Goal: Download file/media

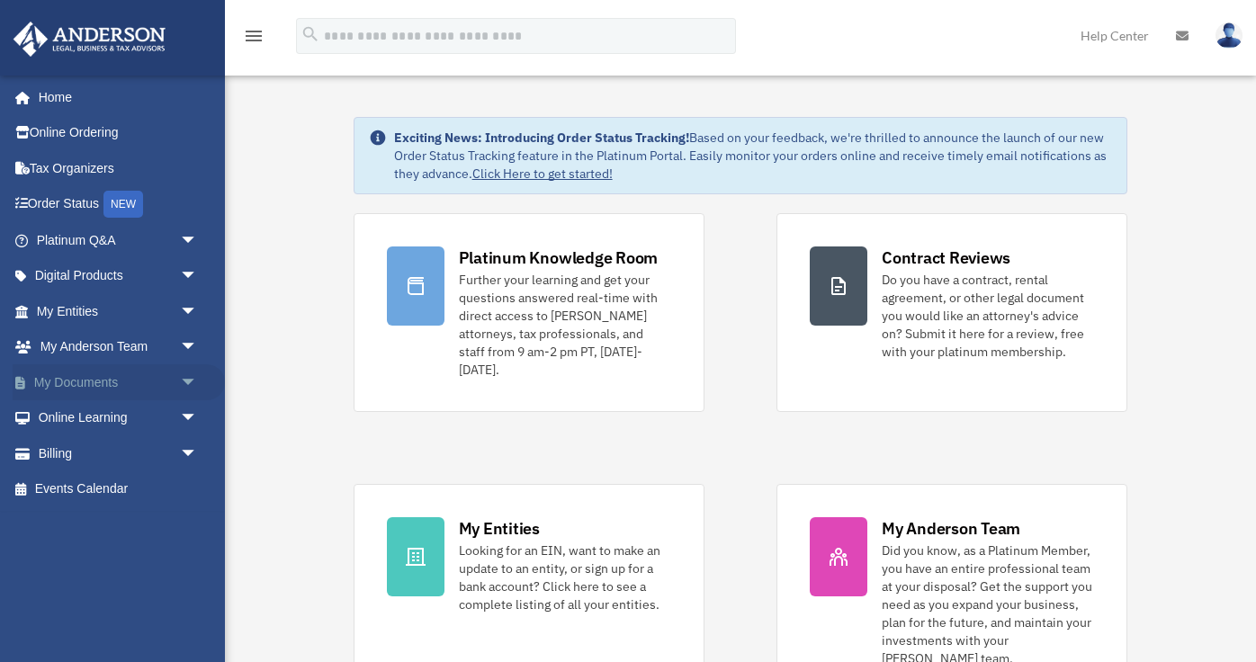
click at [195, 392] on span "arrow_drop_down" at bounding box center [198, 382] width 36 height 37
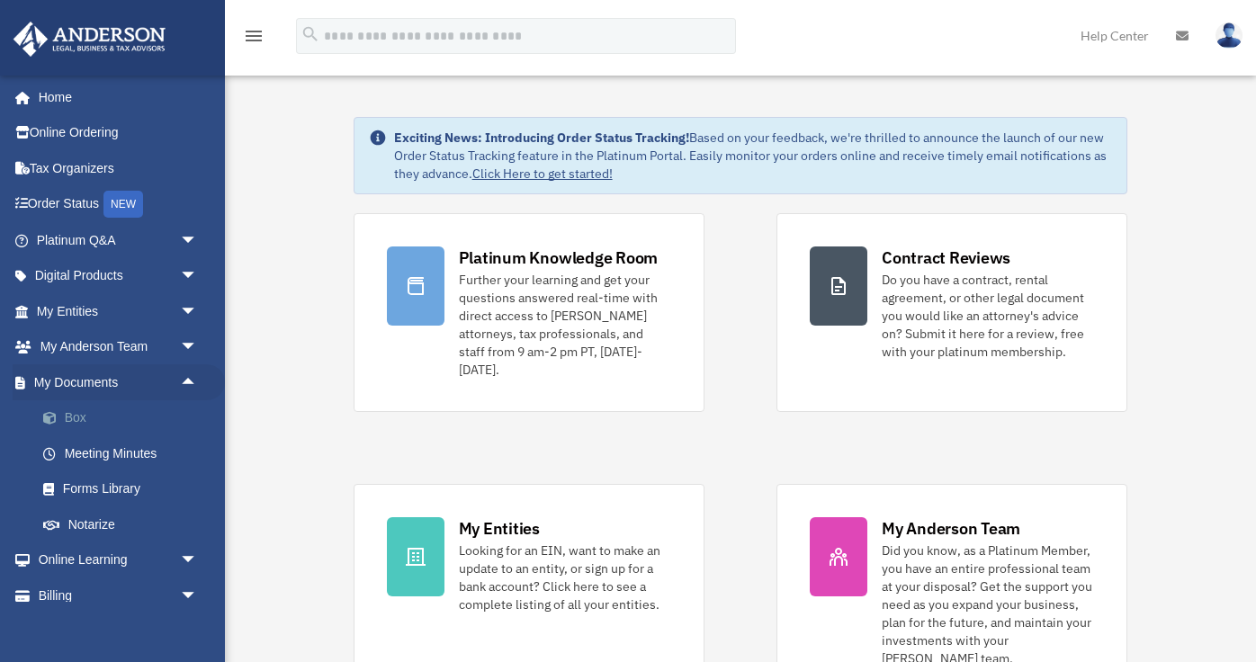
click at [76, 418] on link "Box" at bounding box center [125, 418] width 200 height 36
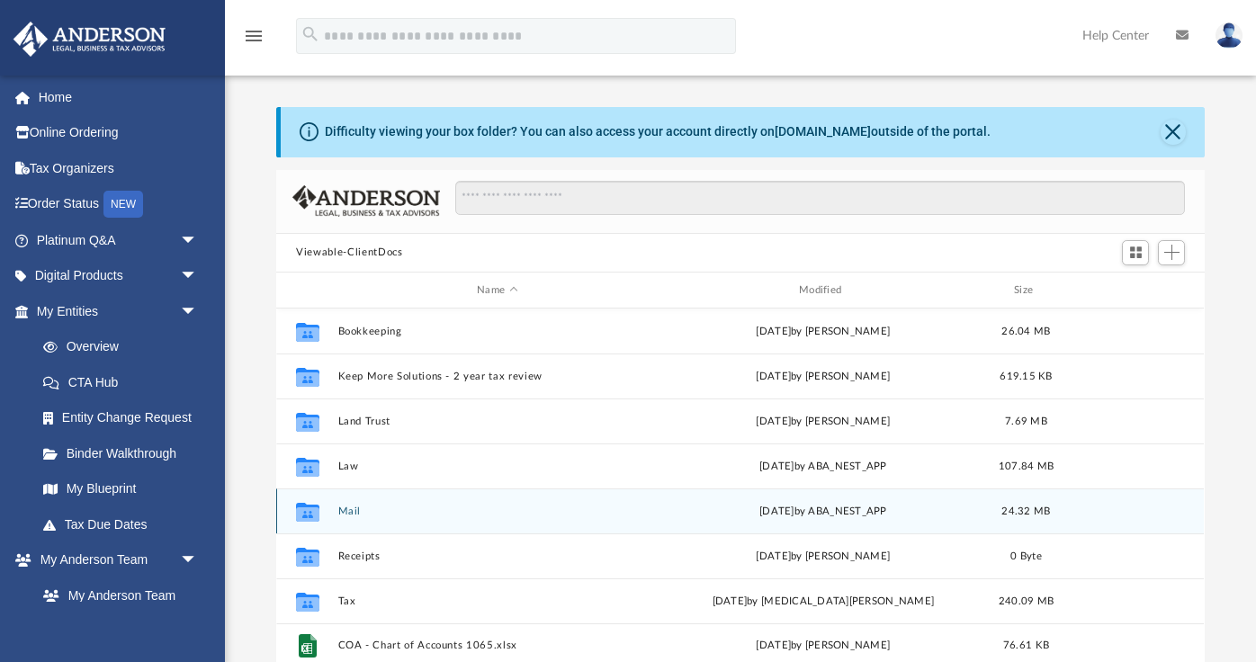
scroll to position [408, 927]
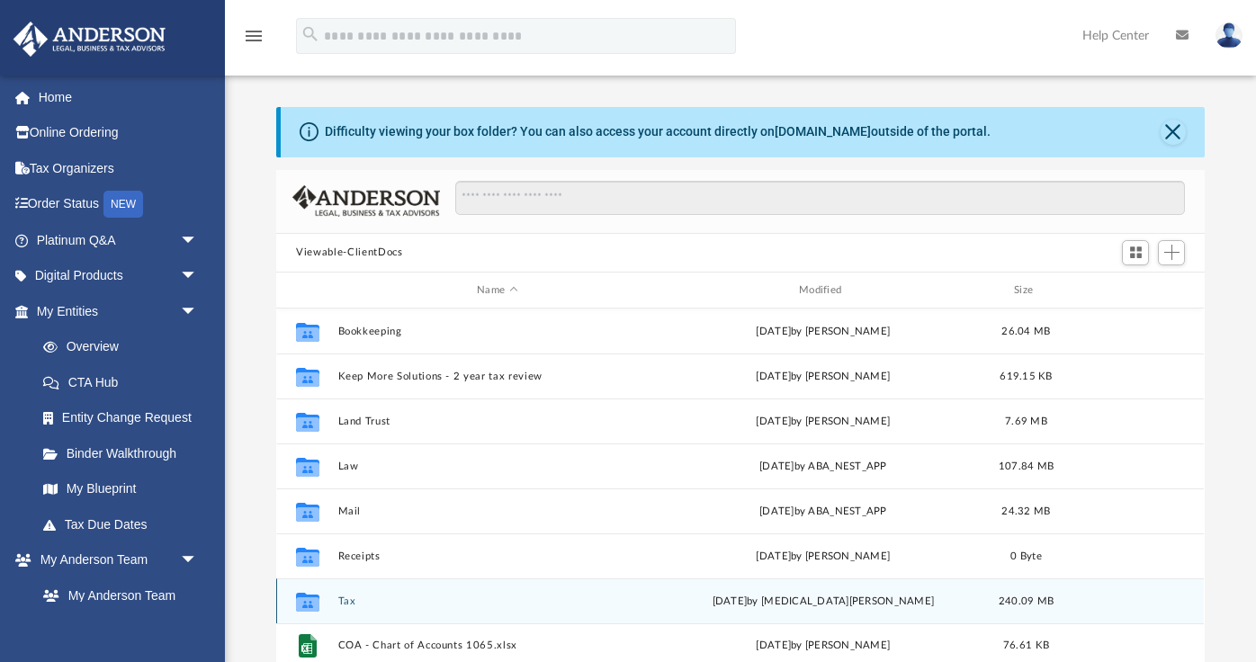
click at [345, 602] on button "Tax" at bounding box center [497, 601] width 318 height 12
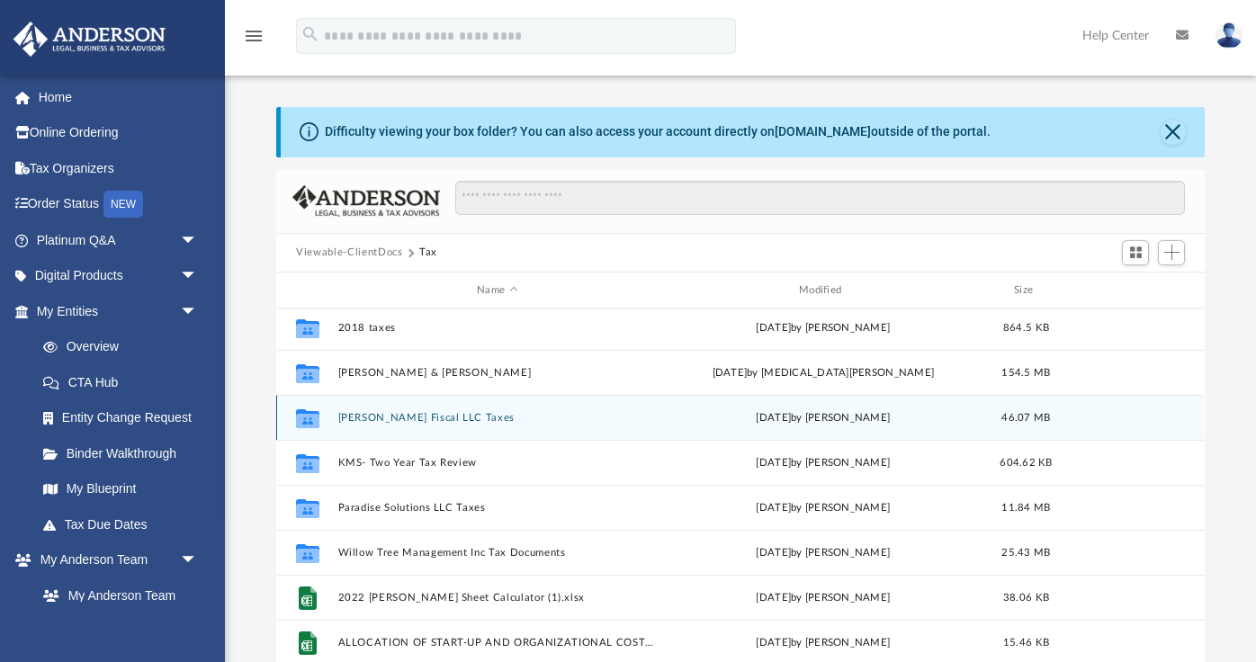
scroll to position [35, 0]
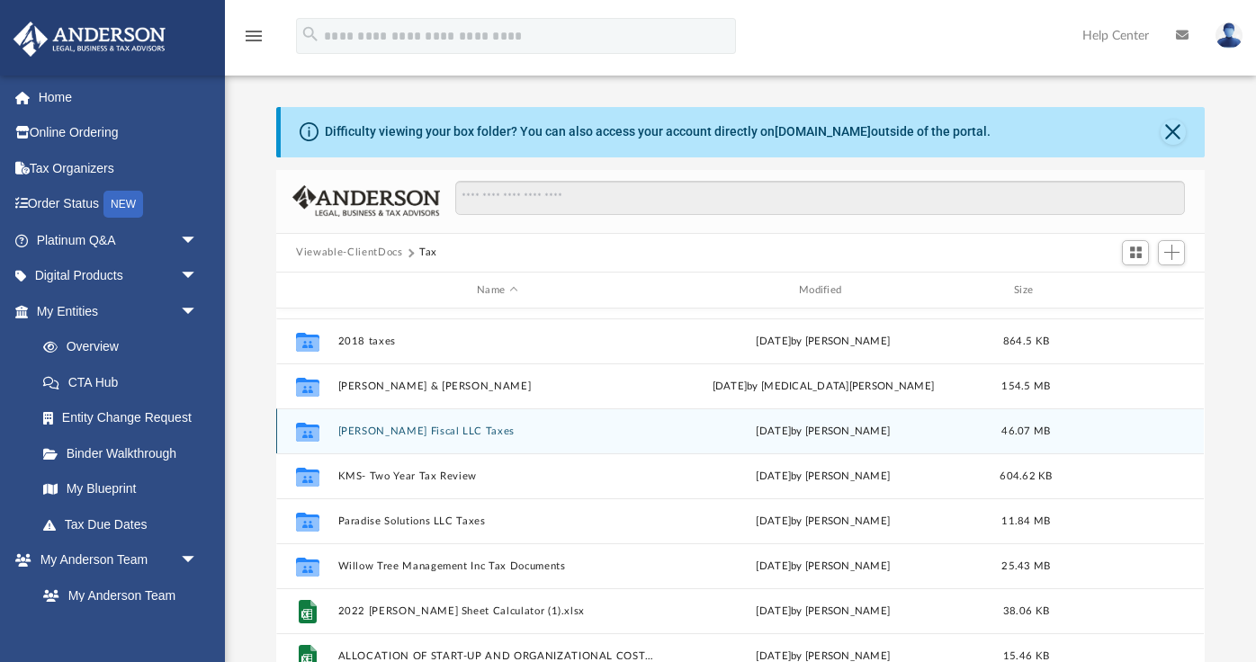
click at [421, 430] on button "[PERSON_NAME] Fiscal LLC Taxes" at bounding box center [497, 431] width 318 height 12
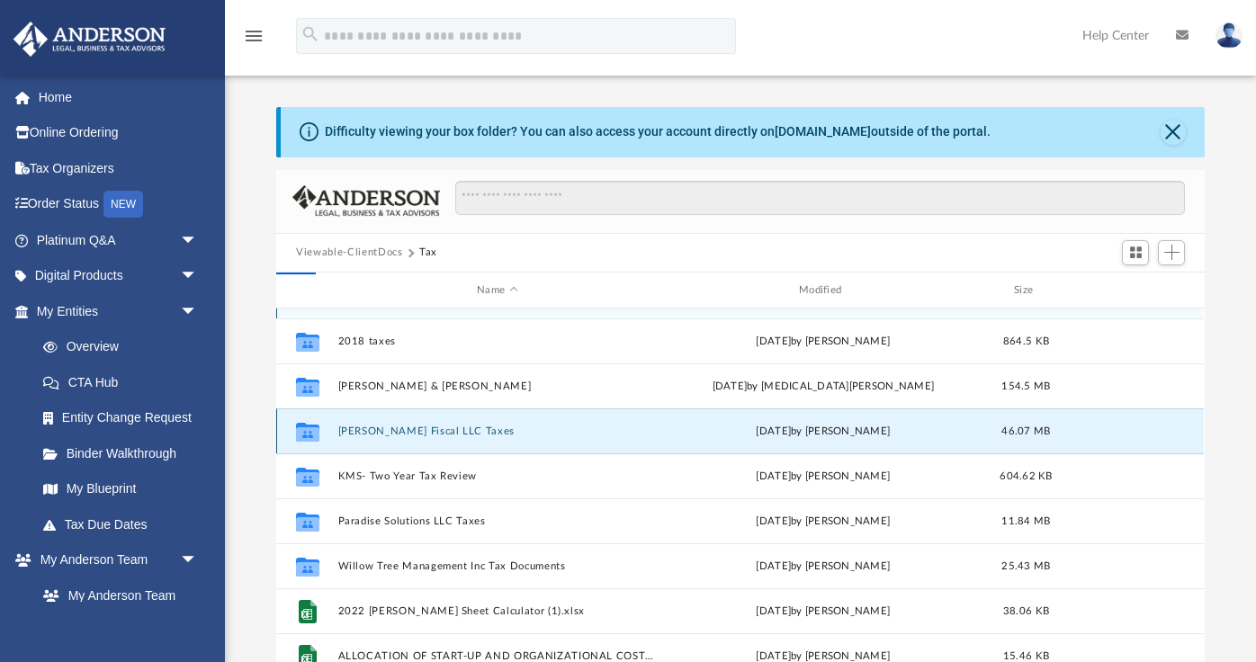
scroll to position [0, 0]
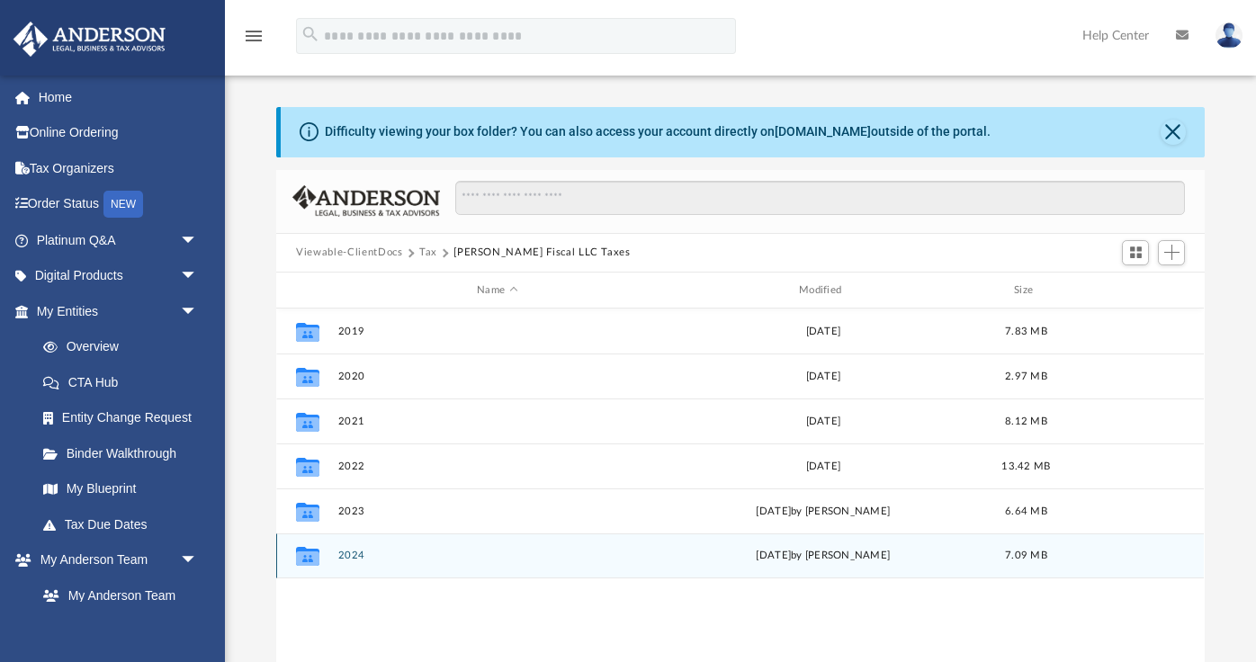
click at [342, 555] on button "2024" at bounding box center [497, 556] width 318 height 12
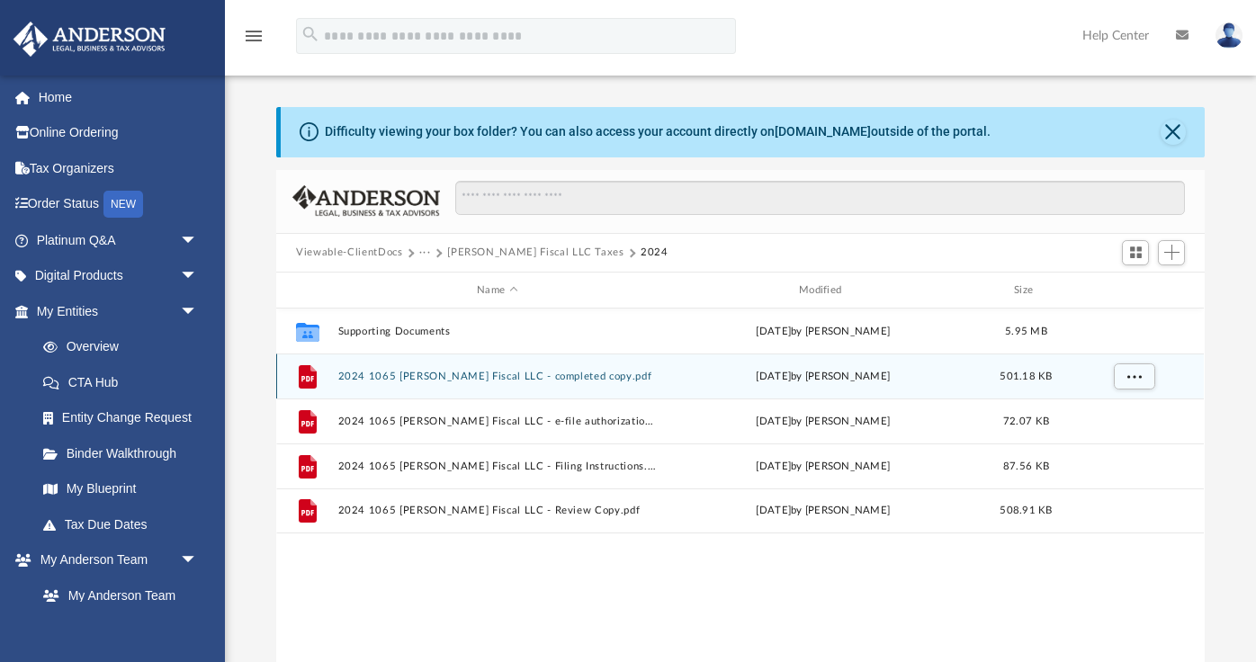
click at [543, 376] on button "2024 1065 Kelly Fiscal LLC - completed copy.pdf" at bounding box center [497, 377] width 318 height 12
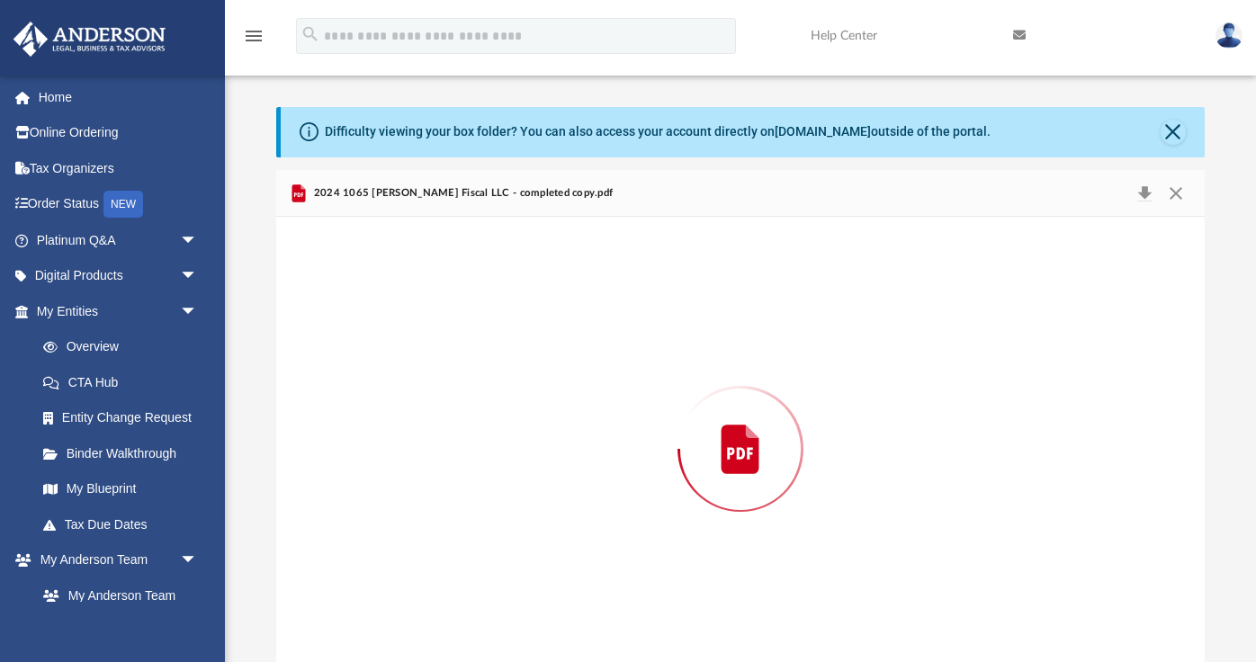
scroll to position [19, 0]
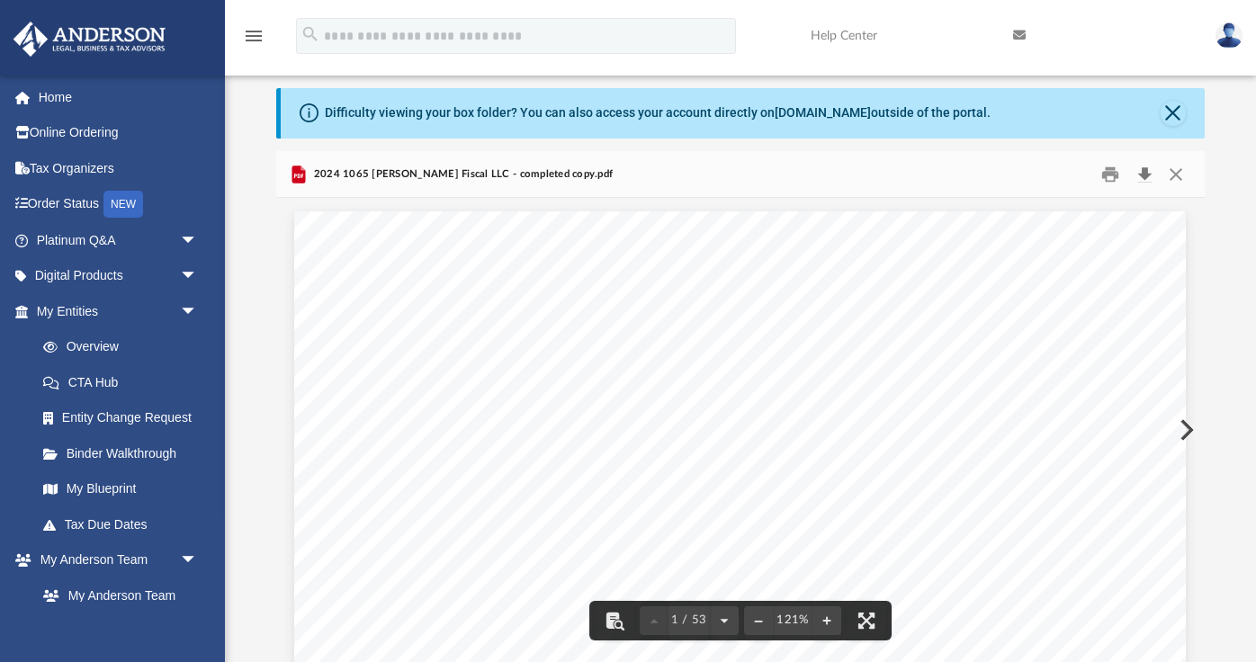
click at [1149, 166] on button "Download" at bounding box center [1144, 174] width 32 height 28
